Goal: Find contact information: Find contact information

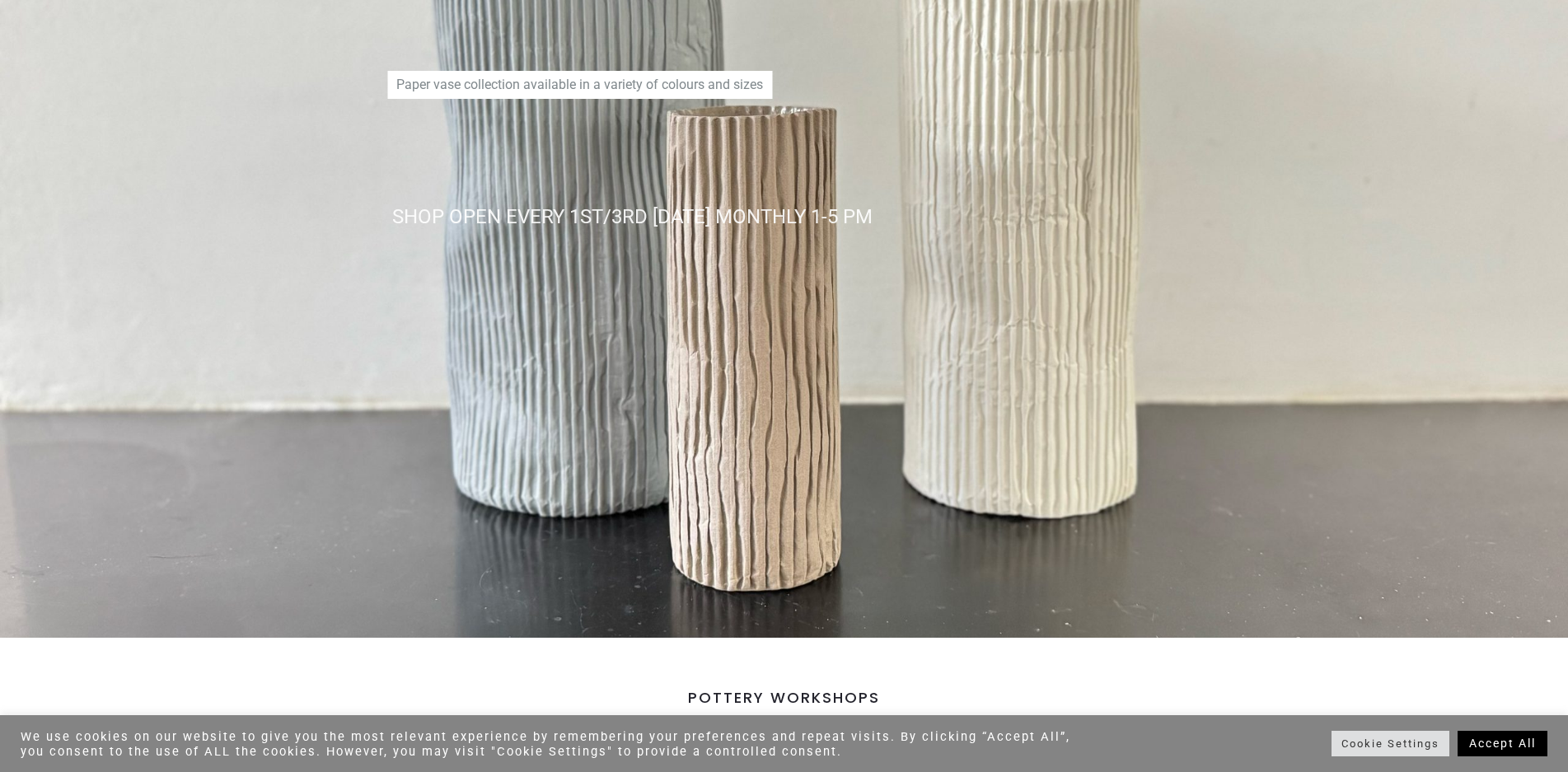
scroll to position [247, 0]
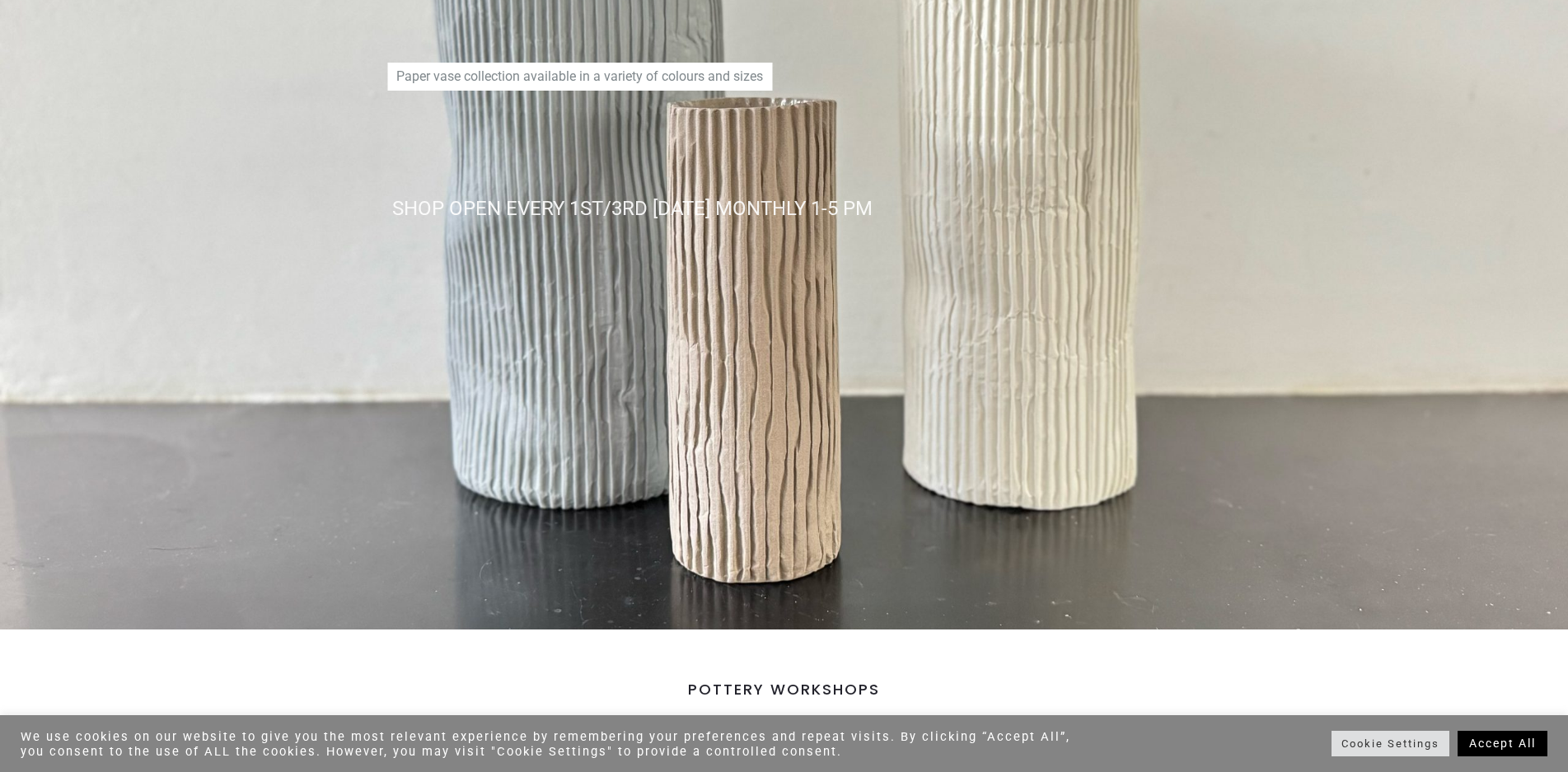
drag, startPoint x: 1568, startPoint y: 101, endPoint x: 1548, endPoint y: 157, distance: 59.5
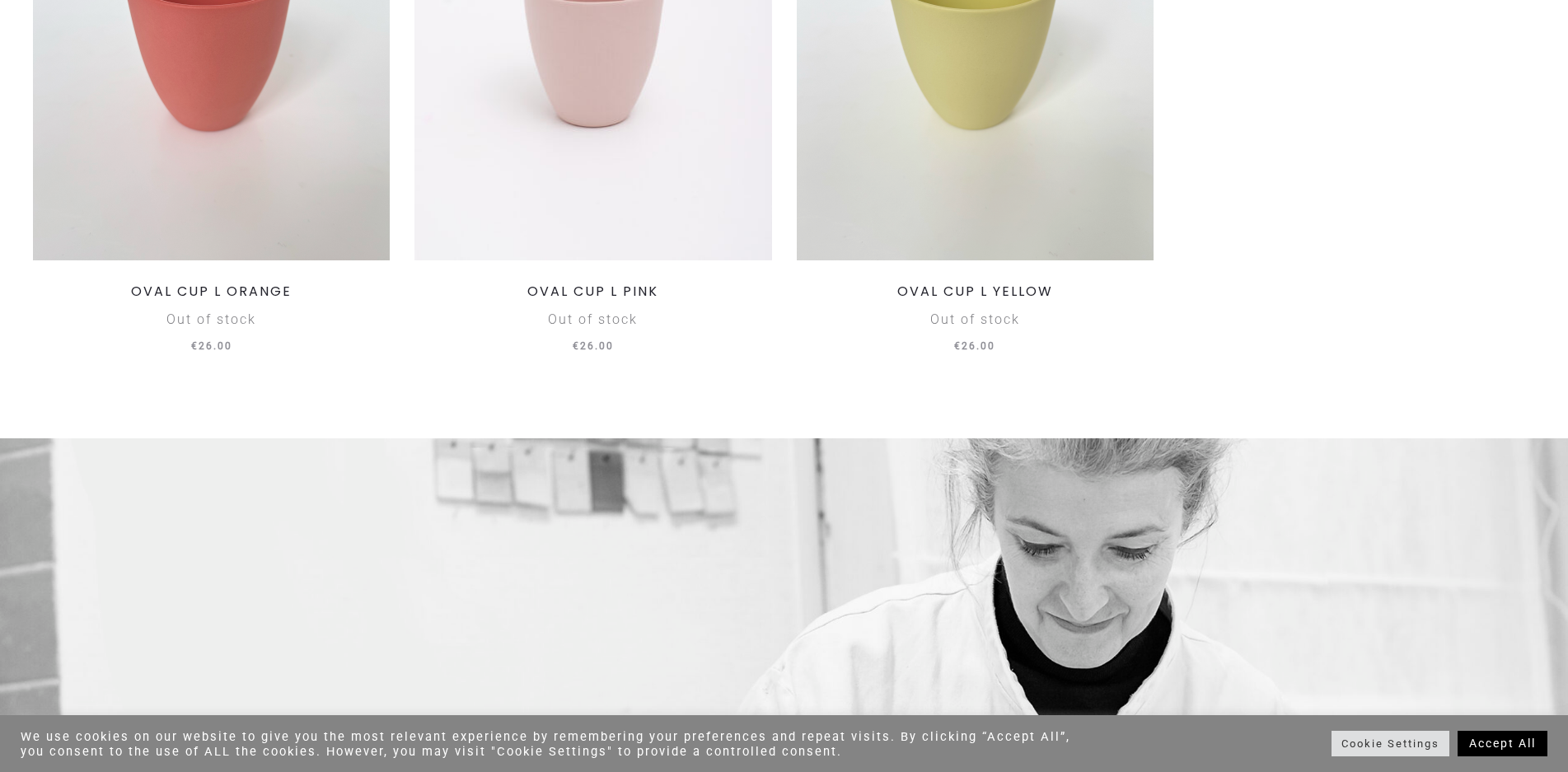
scroll to position [5622, 0]
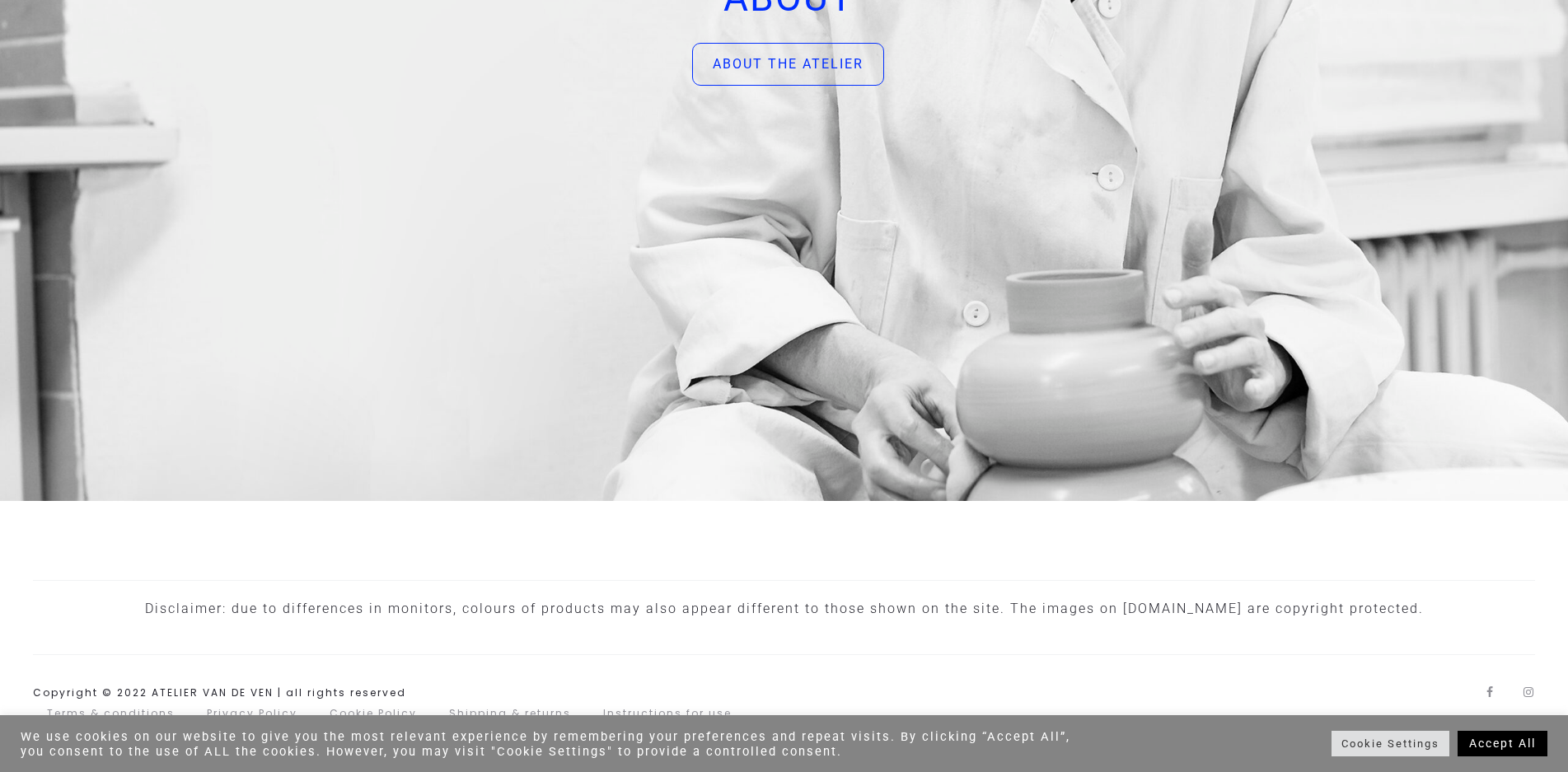
click at [1502, 753] on link "Accept All" at bounding box center [1502, 743] width 90 height 25
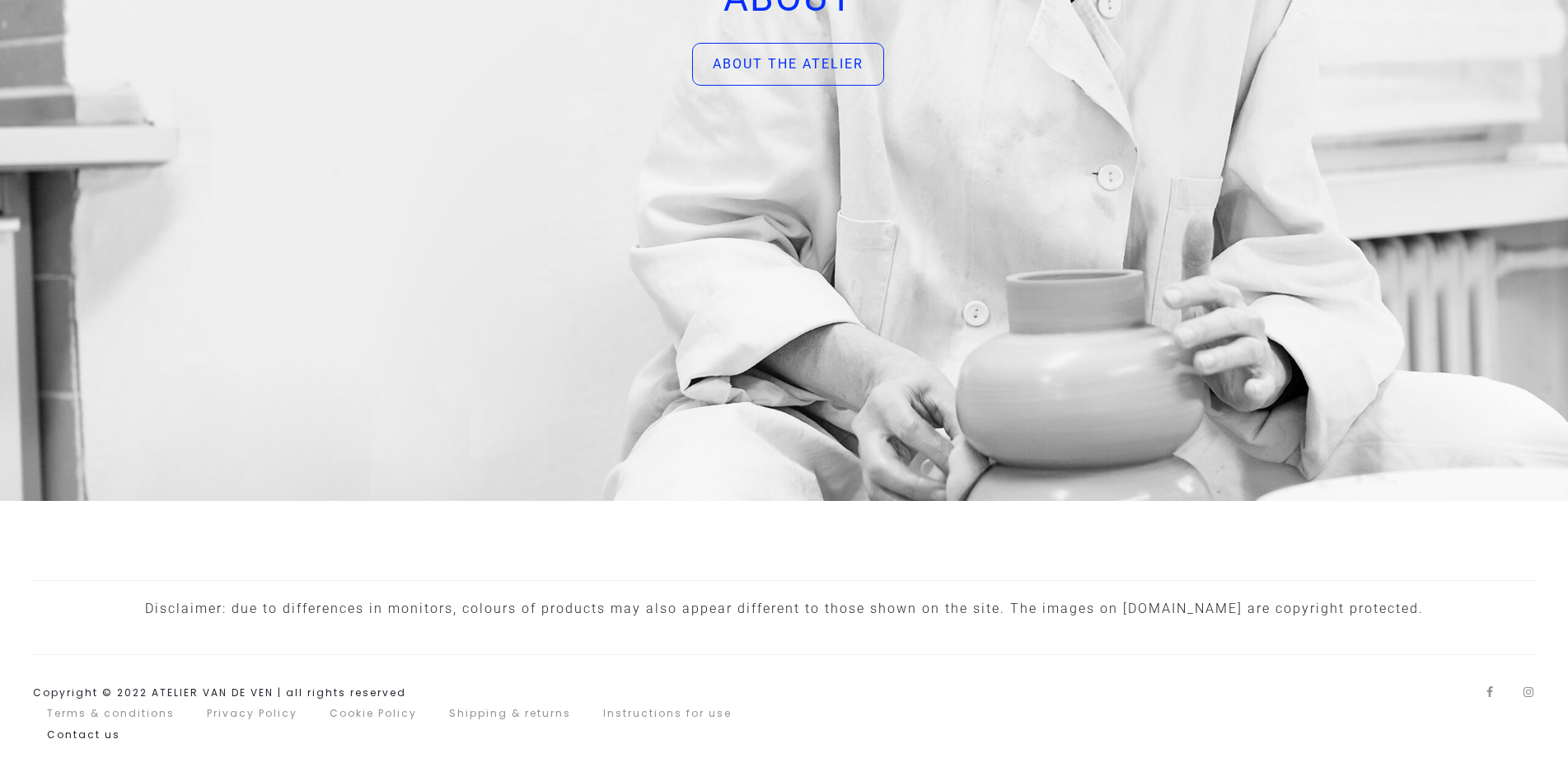
click at [80, 736] on link "Contact us" at bounding box center [84, 734] width 74 height 14
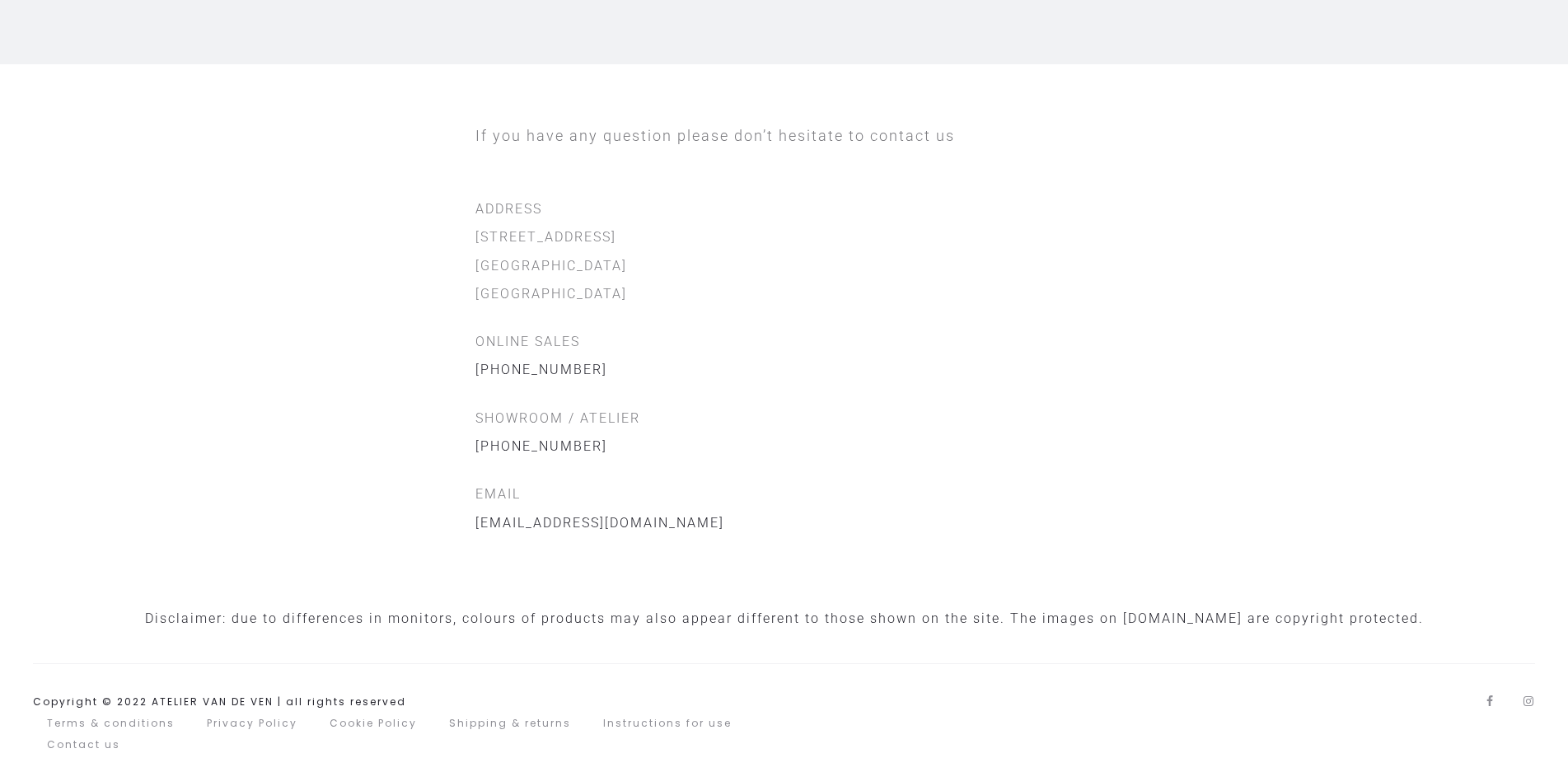
scroll to position [412, 0]
